Goal: Information Seeking & Learning: Find specific fact

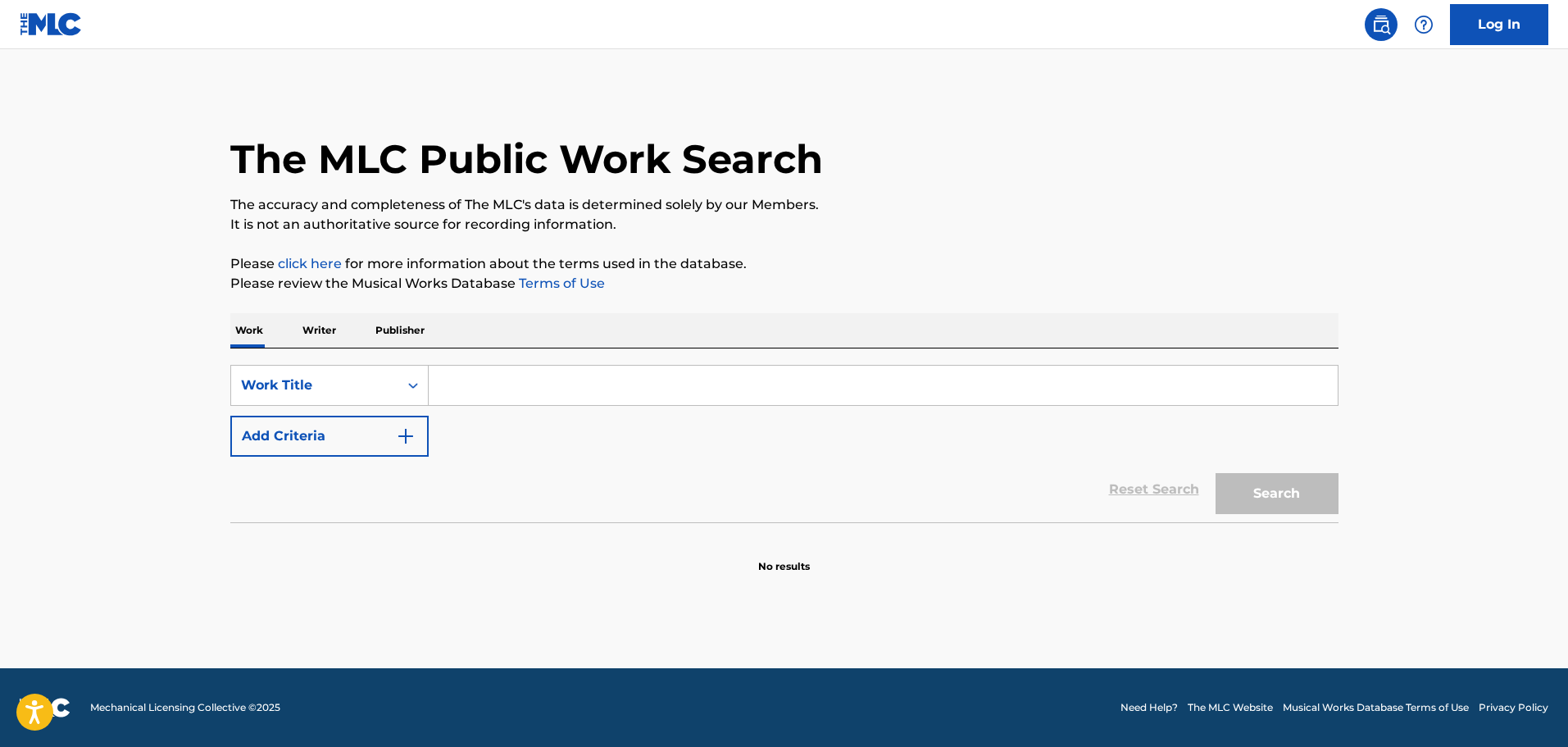
click at [485, 391] on input "Search Form" at bounding box center [883, 385] width 909 height 39
paste input "[PERSON_NAME] lovers meet"
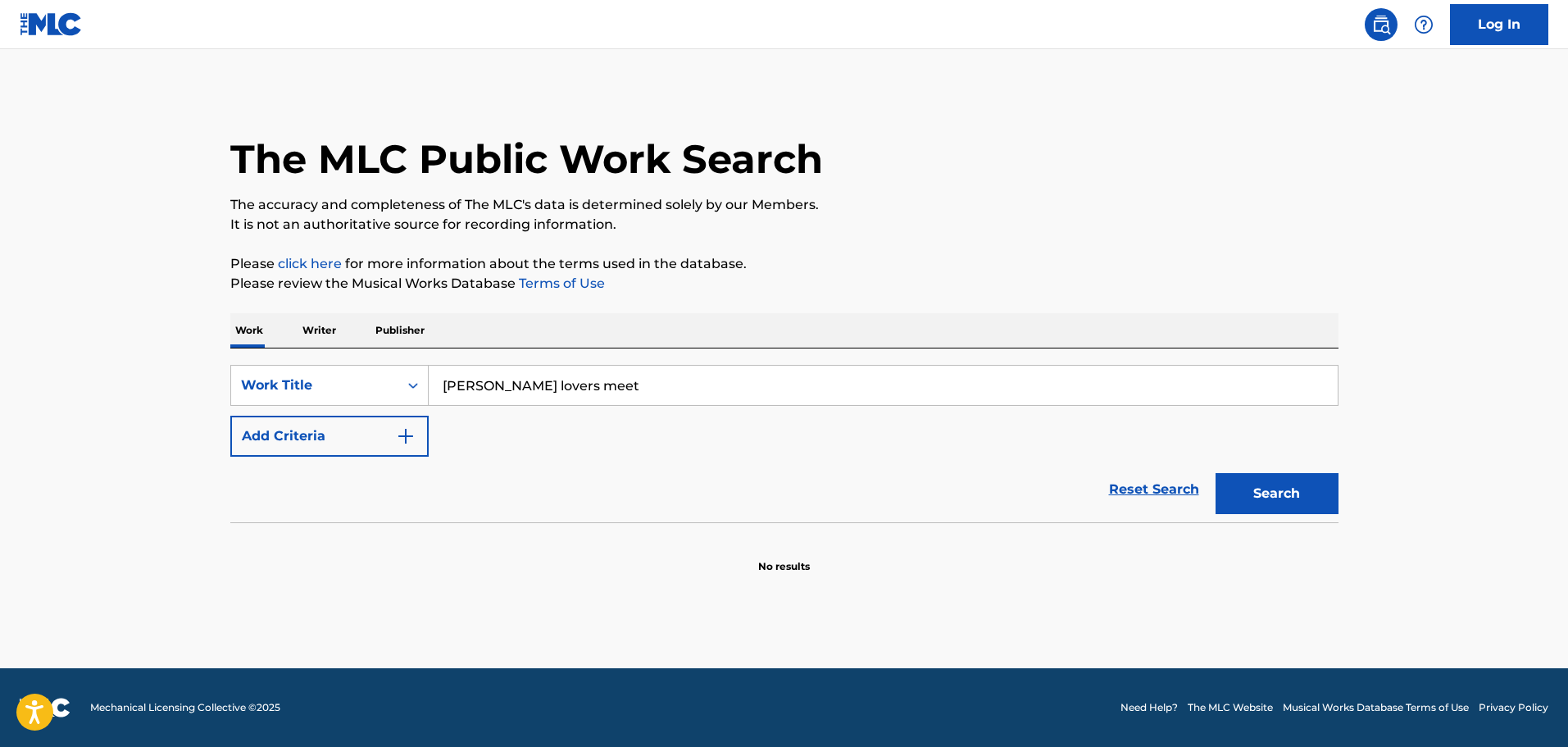
click at [416, 437] on button "Add Criteria" at bounding box center [330, 436] width 199 height 41
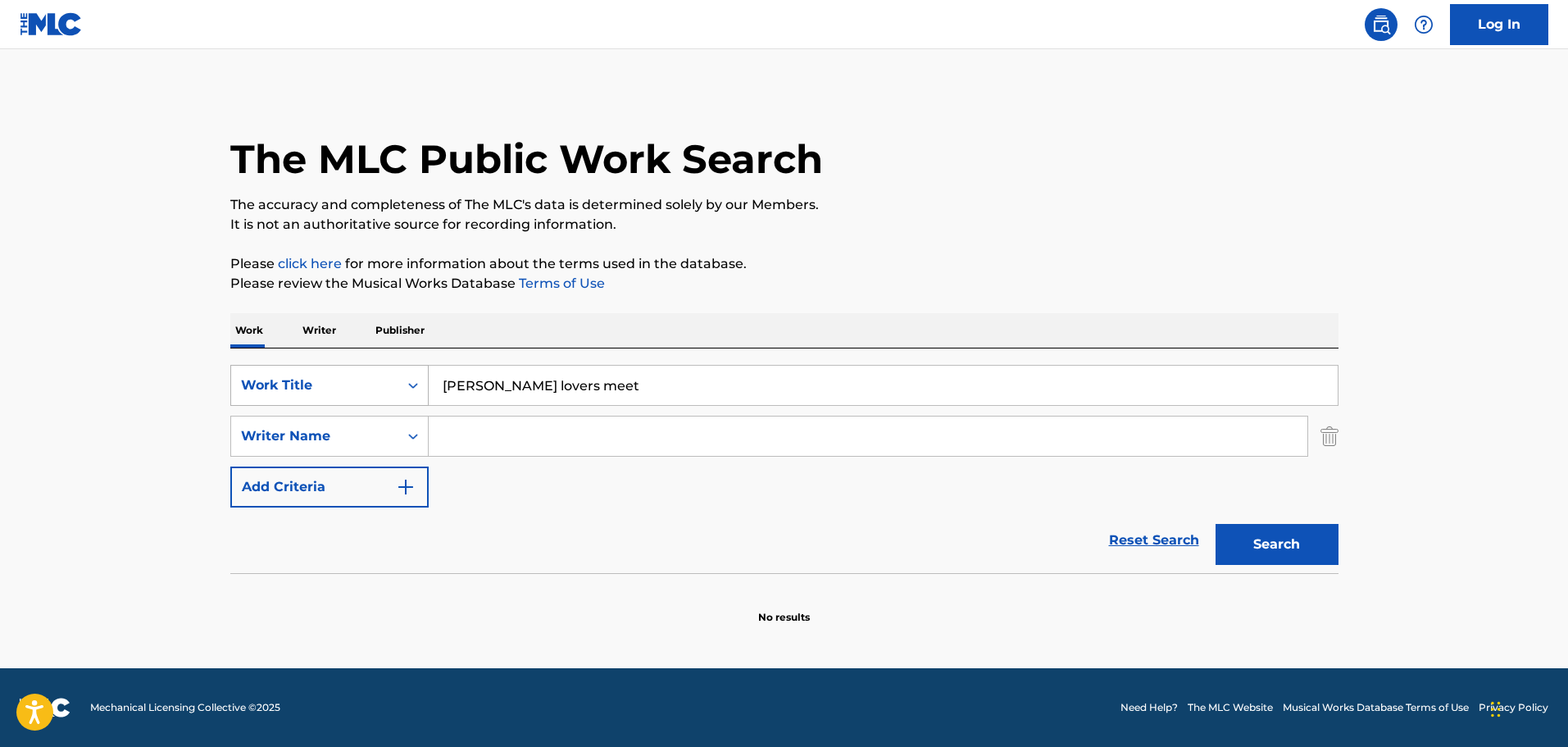
drag, startPoint x: 552, startPoint y: 383, endPoint x: 422, endPoint y: 379, distance: 130.1
click at [422, 379] on div "SearchWithCriteriaec980b5d-7a52-4985-979f-9c56be2ea4a1 Work Title [PERSON_NAME]…" at bounding box center [784, 385] width 1108 height 41
type input "lovers meet"
type input "[PERSON_NAME]"
click at [1320, 555] on button "Search" at bounding box center [1278, 544] width 123 height 41
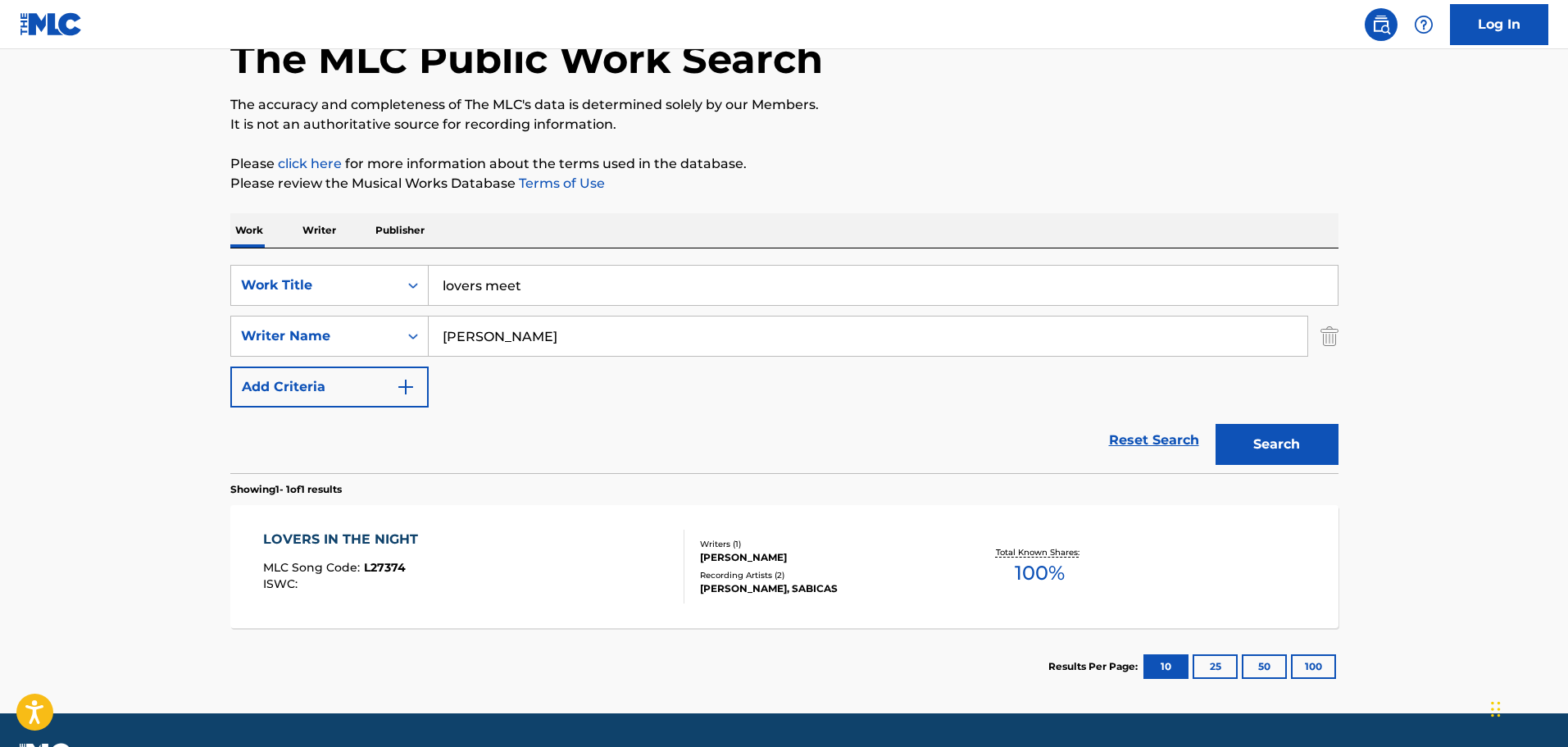
scroll to position [145, 0]
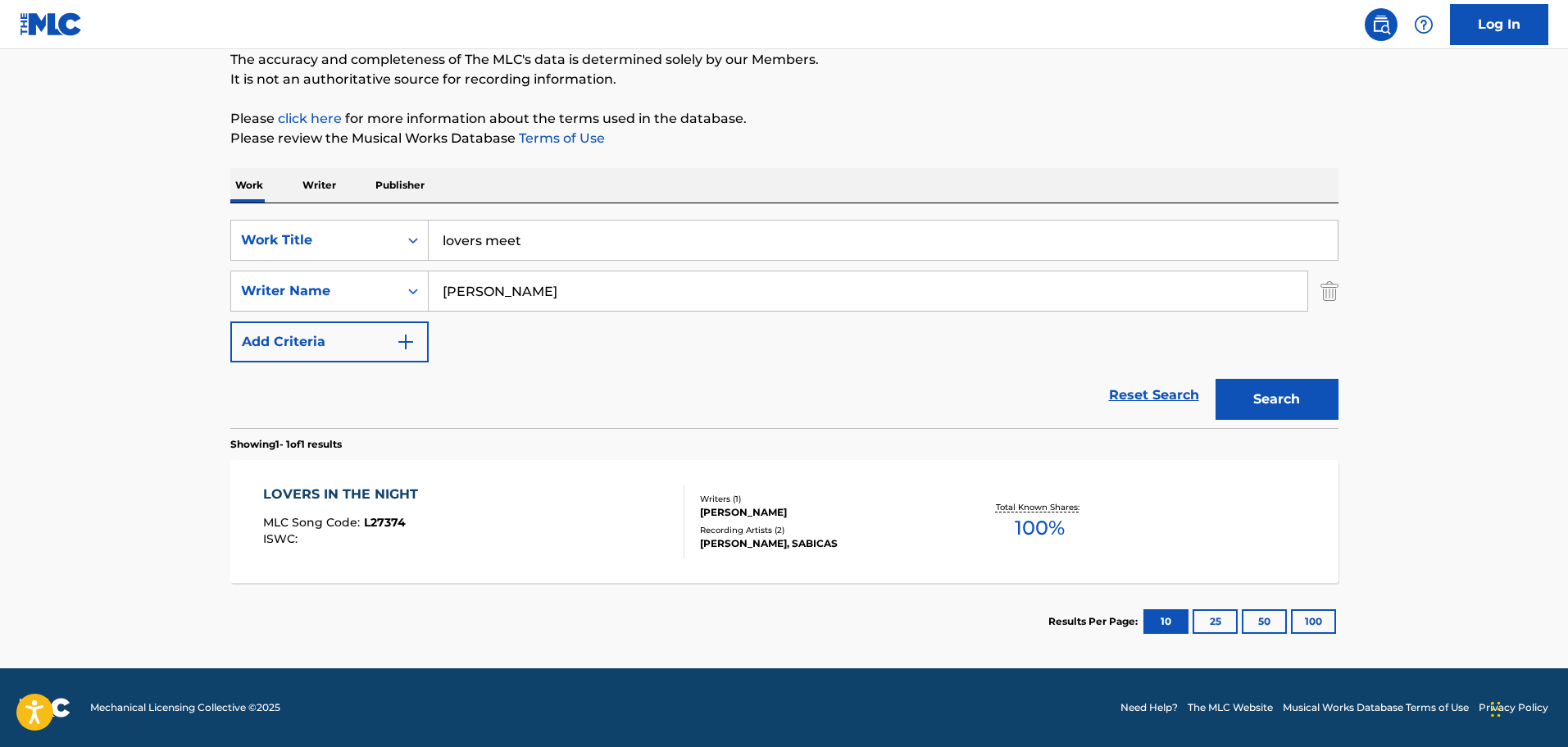
click at [549, 243] on input "lovers meet" at bounding box center [883, 240] width 909 height 39
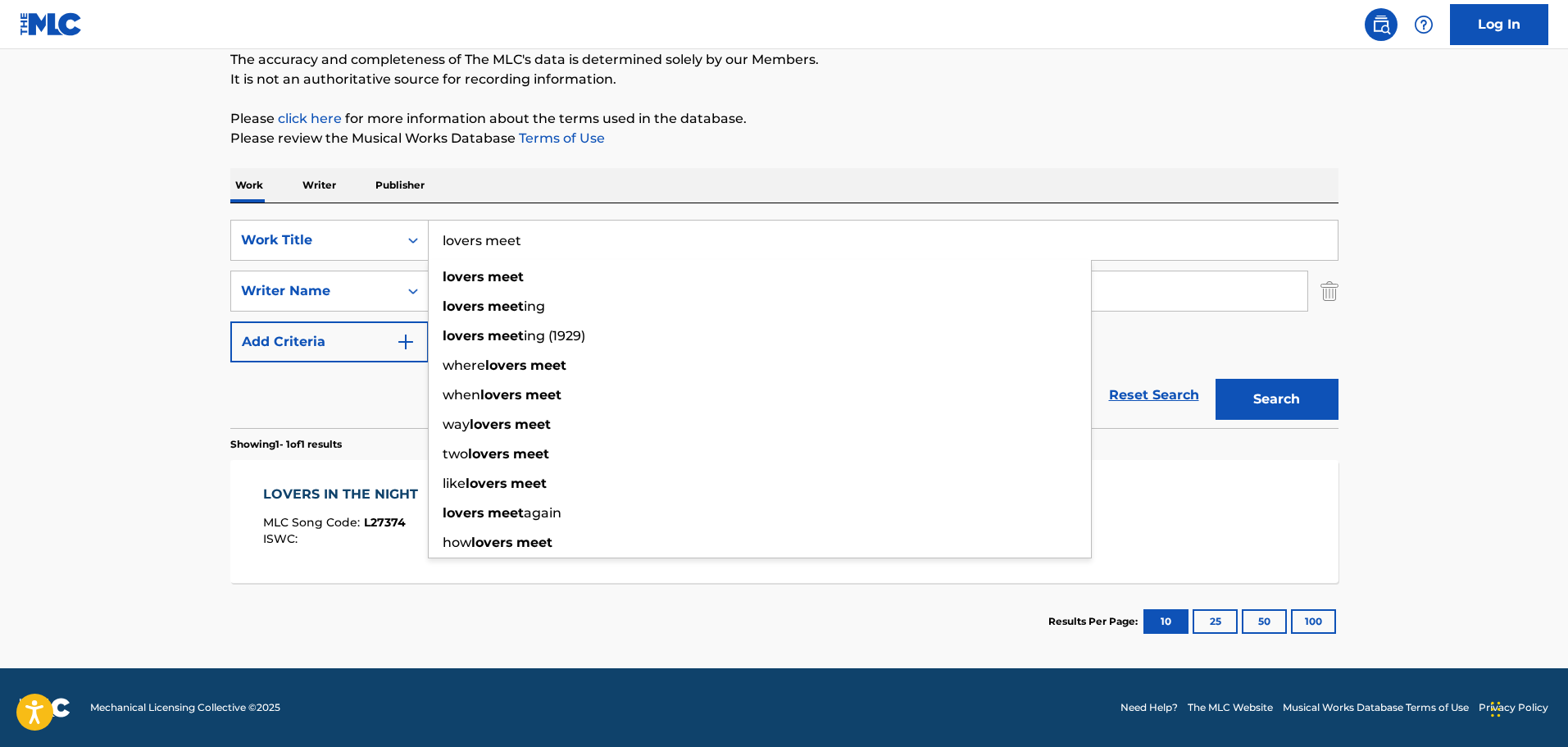
click at [549, 243] on input "lovers meet" at bounding box center [883, 240] width 909 height 39
paste input "This Property Is Condemned"
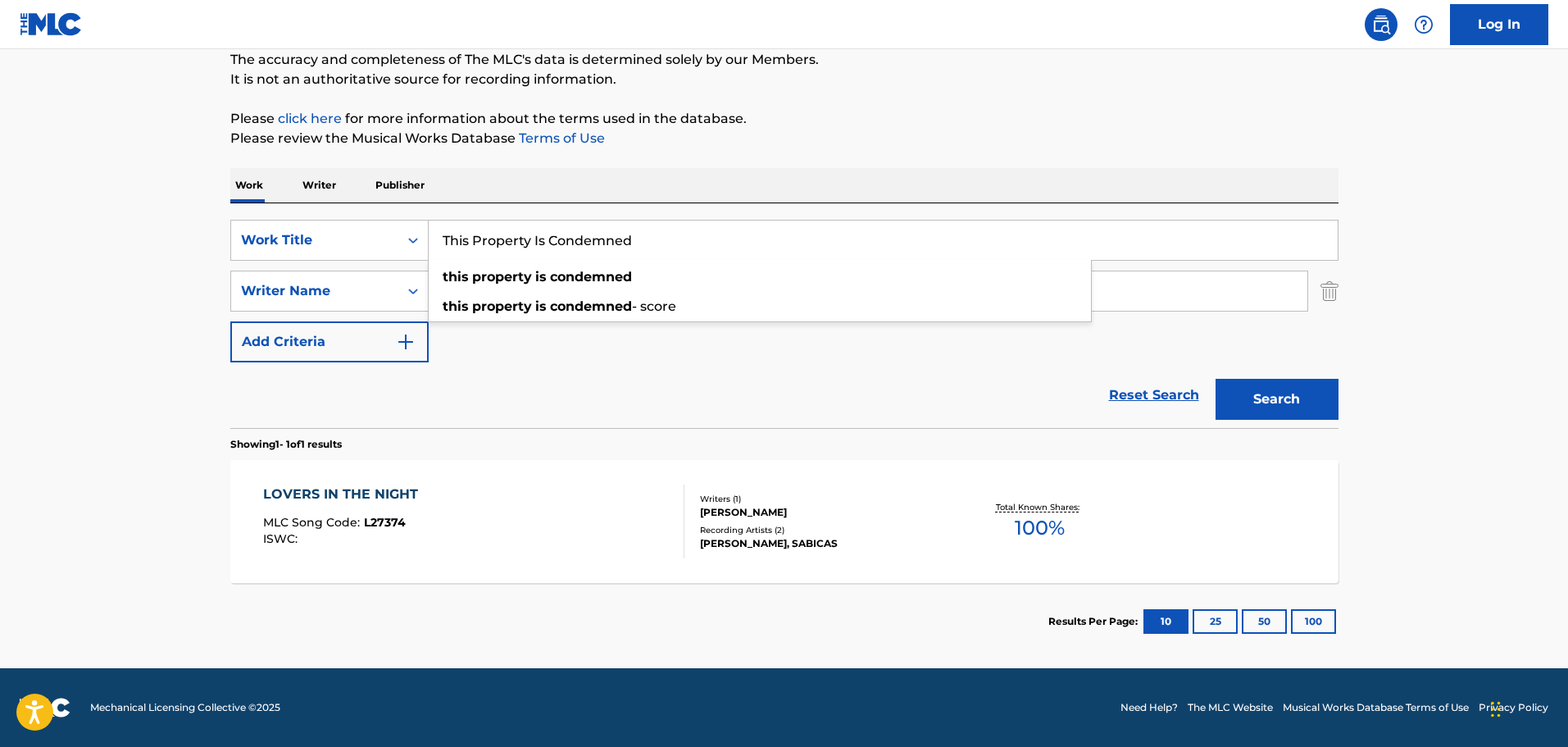
click at [1256, 398] on button "Search" at bounding box center [1278, 400] width 123 height 41
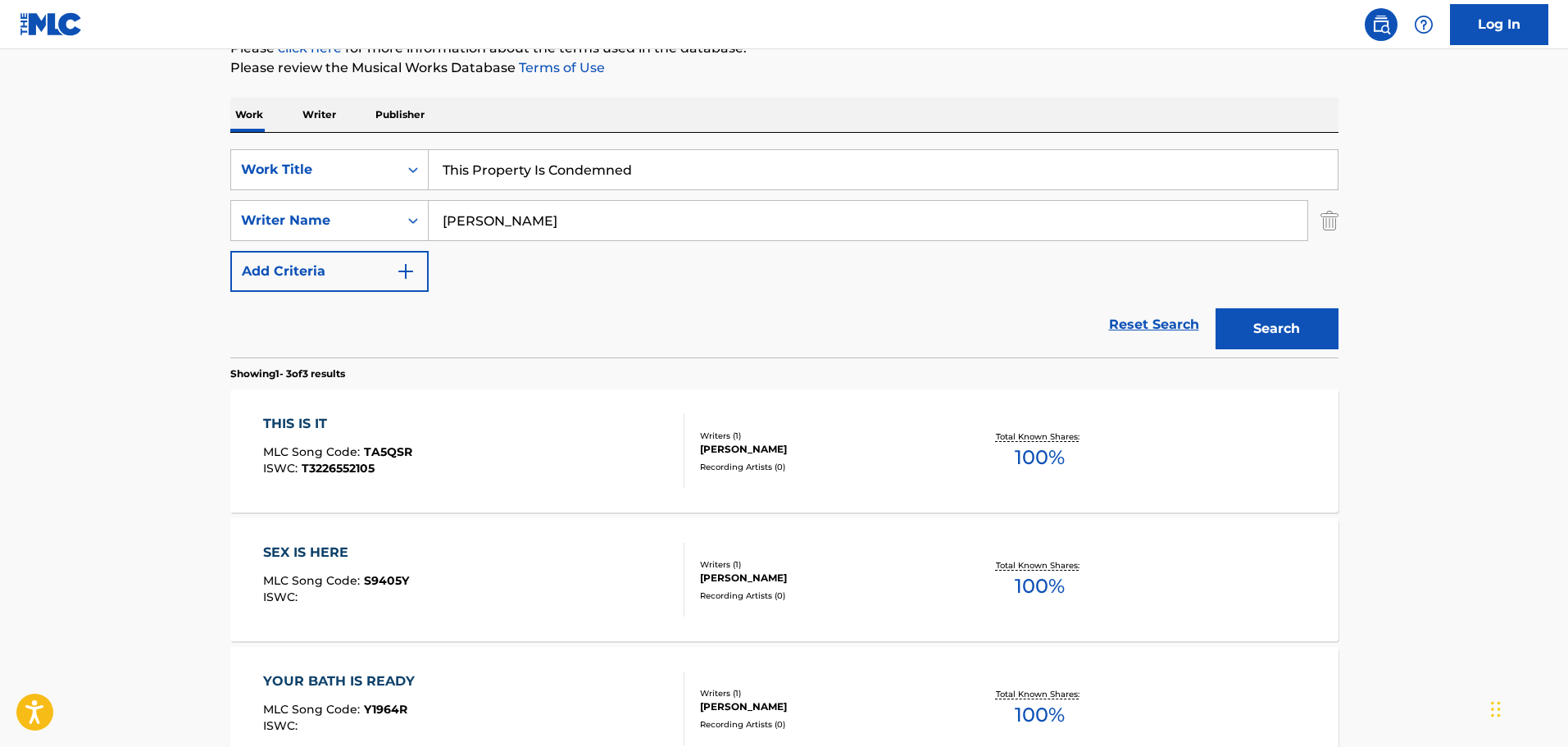
scroll to position [157, 0]
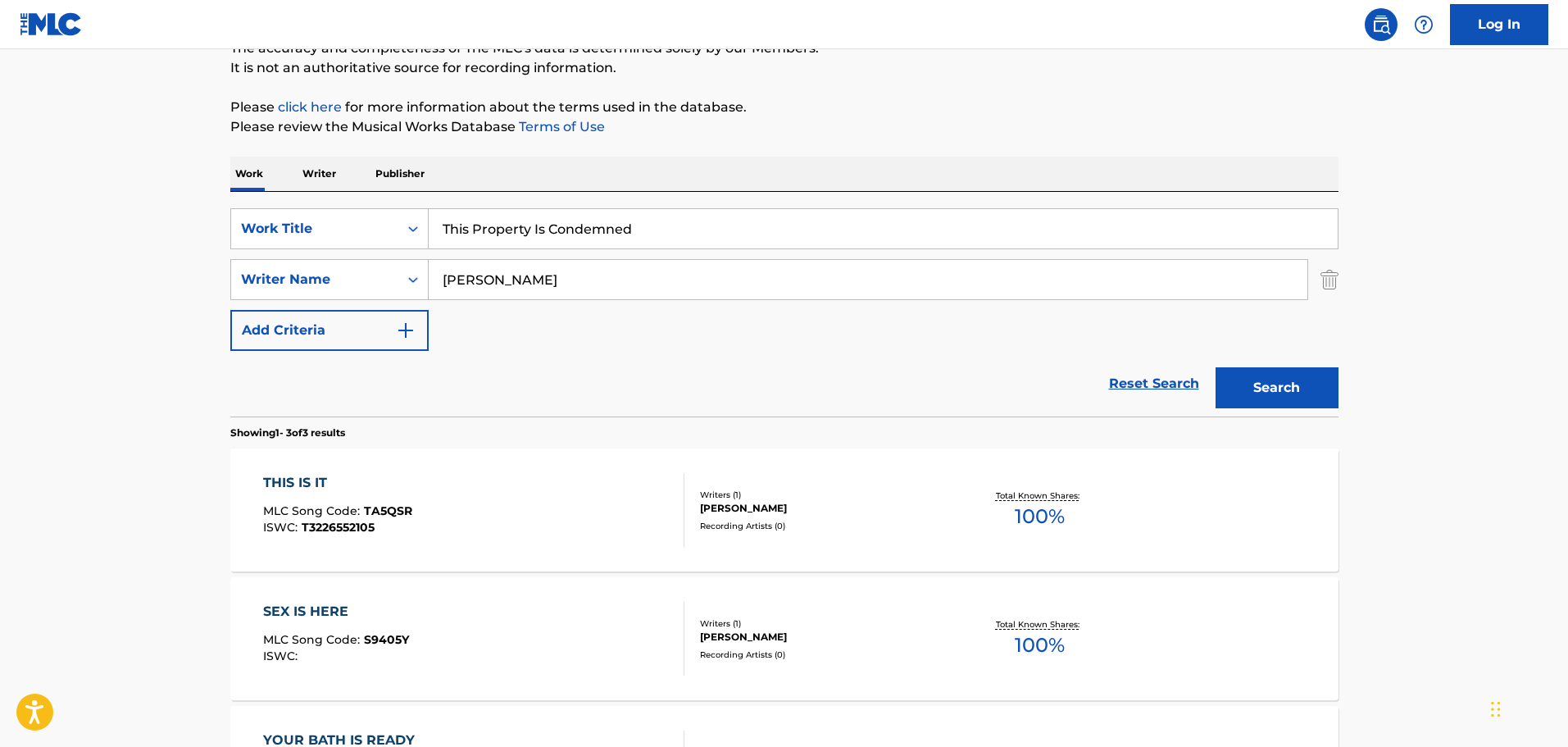
click at [687, 234] on input "This Property Is Condemned" at bounding box center [883, 228] width 909 height 39
click at [681, 300] on div "this property is condemned - score" at bounding box center [760, 295] width 662 height 29
type input "this property is condemned - score"
click at [1254, 384] on button "Search" at bounding box center [1278, 388] width 123 height 41
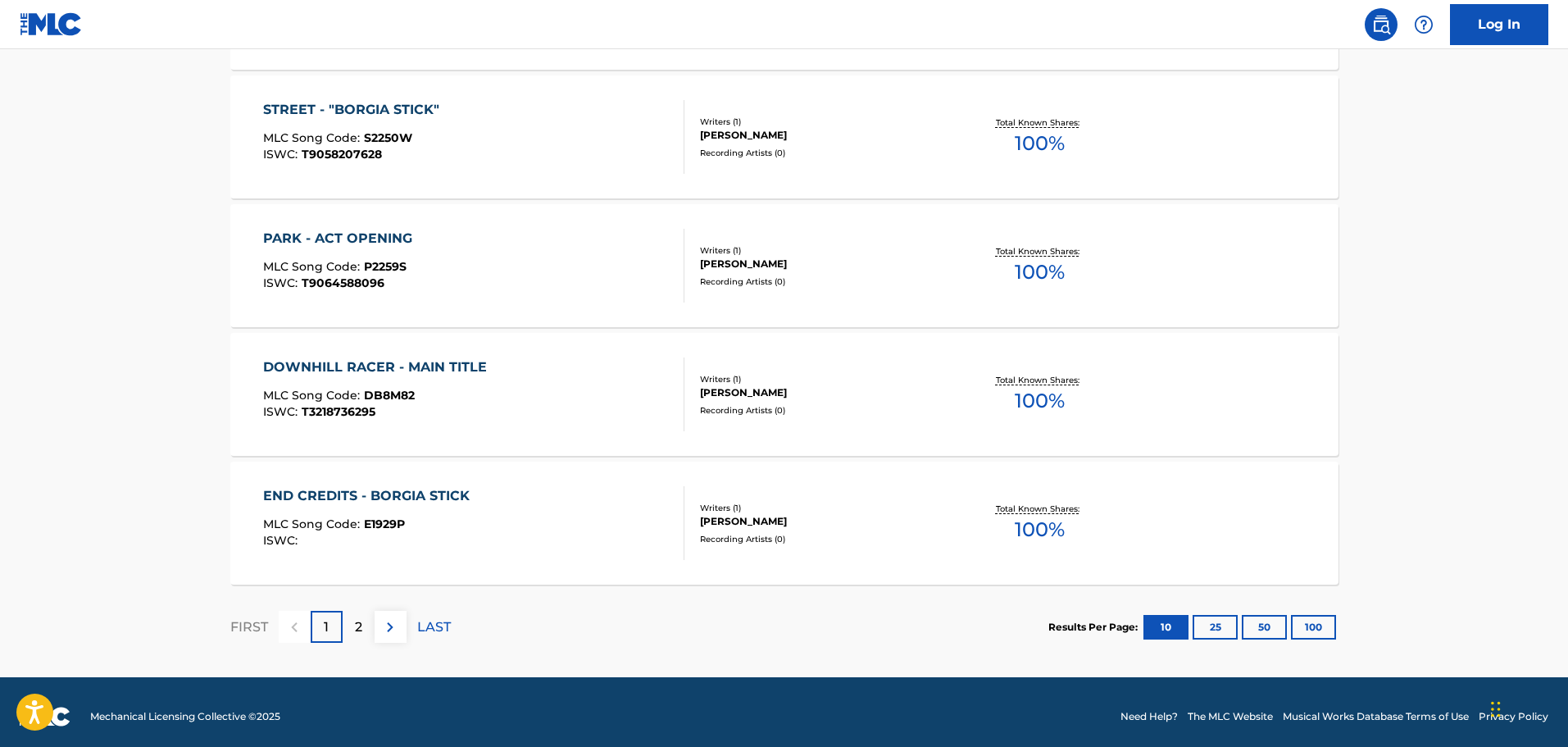
scroll to position [1304, 0]
